Goal: Task Accomplishment & Management: Manage account settings

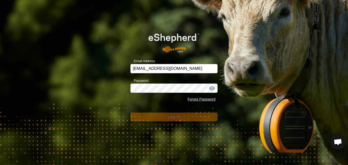
click at [116, 88] on div "Email Address bjoyce@midtnlumber.com Password Forgot Password Log In" at bounding box center [174, 82] width 348 height 165
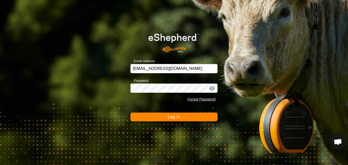
click at [99, 70] on div "Email Address bjoyce@midtnlumber.com Password Forgot Password Log In" at bounding box center [174, 82] width 348 height 165
click at [141, 116] on button "Log In" at bounding box center [173, 116] width 87 height 9
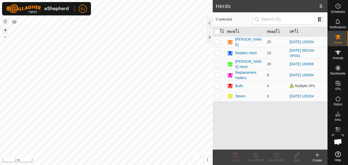
click at [5, 29] on button "+" at bounding box center [5, 30] width 6 height 6
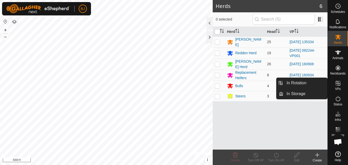
click at [337, 86] on icon at bounding box center [338, 83] width 6 height 6
drag, startPoint x: 324, startPoint y: 84, endPoint x: 317, endPoint y: 84, distance: 7.2
click at [317, 84] on link "In Rotation" at bounding box center [305, 83] width 44 height 10
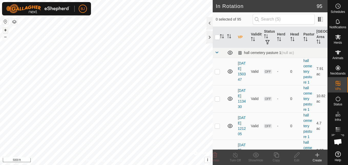
click at [6, 29] on button "+" at bounding box center [5, 30] width 6 height 6
click at [7, 29] on button "+" at bounding box center [5, 30] width 6 height 6
click at [7, 30] on button "+" at bounding box center [5, 30] width 6 height 6
click at [5, 28] on button "+" at bounding box center [5, 30] width 6 height 6
click at [316, 153] on icon at bounding box center [317, 154] width 6 height 6
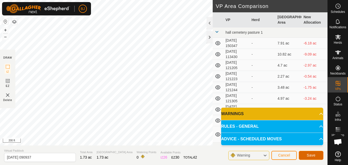
click at [309, 157] on span "Save" at bounding box center [311, 155] width 9 height 4
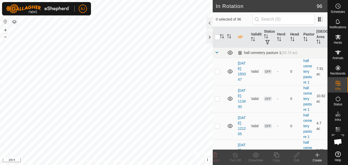
click at [95, 0] on html "BJ Schedules Notifications Herds Animals Neckbands VPs Status Infra Heatmap Hel…" at bounding box center [174, 82] width 348 height 165
checkbox input "true"
click at [295, 155] on icon at bounding box center [296, 154] width 5 height 5
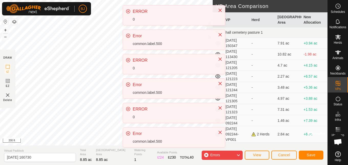
click at [137, 106] on div "BJ Schedules Notifications Herds Animals Neckbands VPs Status Infra Heatmap Hel…" at bounding box center [174, 82] width 348 height 165
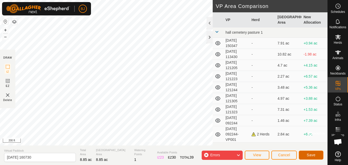
click at [311, 156] on span "Save" at bounding box center [311, 154] width 9 height 4
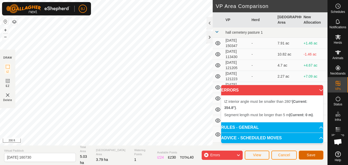
click at [304, 152] on button "Save" at bounding box center [311, 154] width 25 height 9
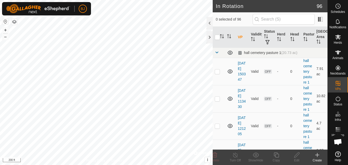
checkbox input "true"
click at [297, 156] on icon at bounding box center [297, 154] width 6 height 6
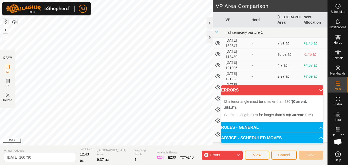
click at [9, 102] on section "DRAW IZ EZ Delete" at bounding box center [7, 78] width 15 height 58
click at [5, 97] on img at bounding box center [8, 95] width 6 height 6
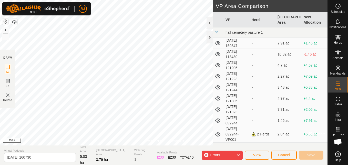
click at [4, 58] on div "Privacy Policy Contact Us + – ⇧ i © Mapbox , © OpenStreetMap , Improve this map…" at bounding box center [163, 82] width 327 height 165
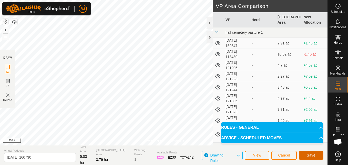
click at [308, 156] on span "Save" at bounding box center [311, 155] width 9 height 4
